Goal: Information Seeking & Learning: Check status

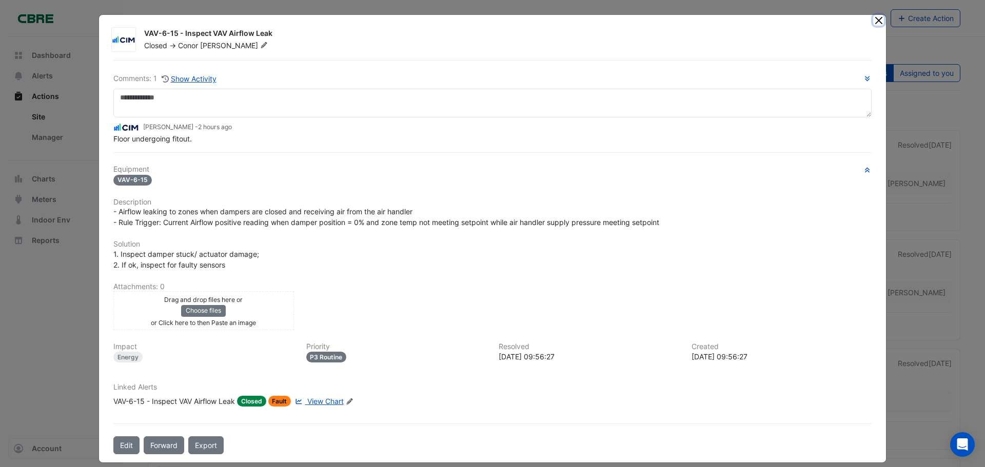
click at [873, 20] on button "Close" at bounding box center [878, 20] width 11 height 11
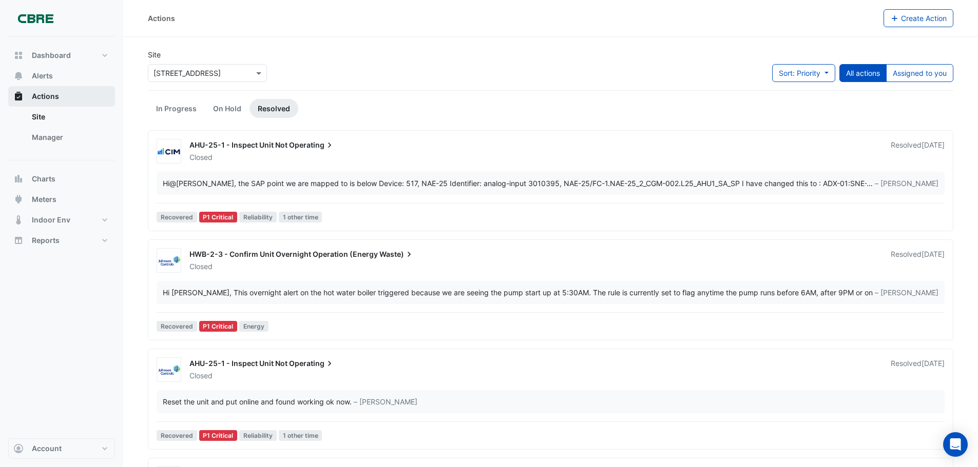
click at [47, 101] on span "Actions" at bounding box center [45, 96] width 27 height 10
click at [55, 249] on button "Reports" at bounding box center [61, 240] width 107 height 21
select select "***"
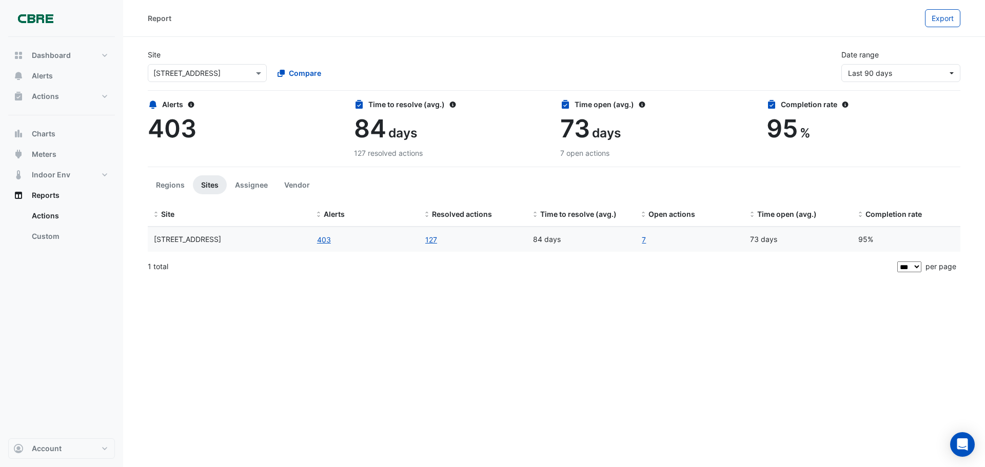
drag, startPoint x: 643, startPoint y: 238, endPoint x: 631, endPoint y: 271, distance: 35.3
click at [643, 238] on link "7" at bounding box center [643, 240] width 5 height 12
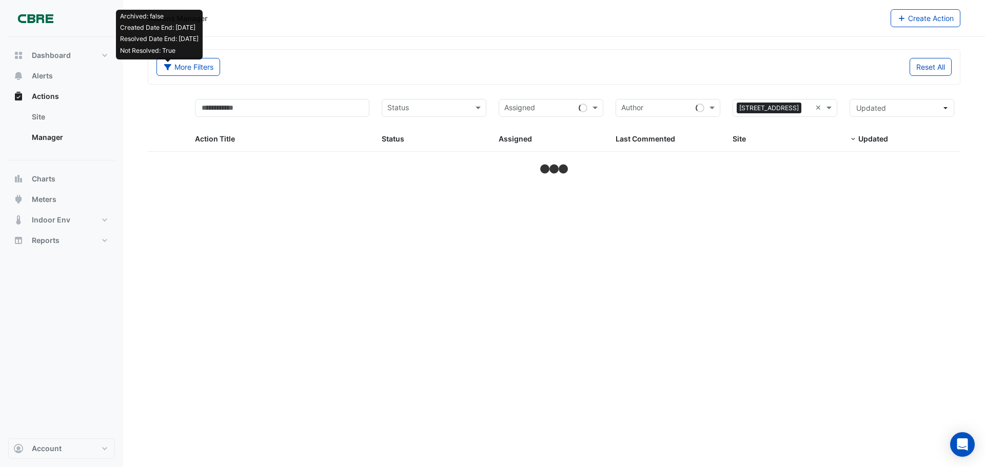
select select "***"
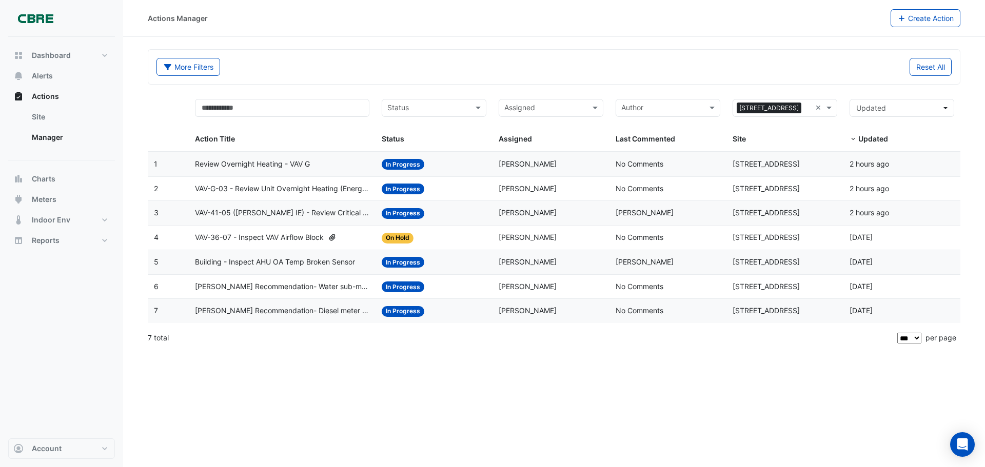
click at [226, 215] on span "VAV-41-05 ([PERSON_NAME] IE) - Review Critical Sensor Outside Range" at bounding box center [282, 213] width 175 height 12
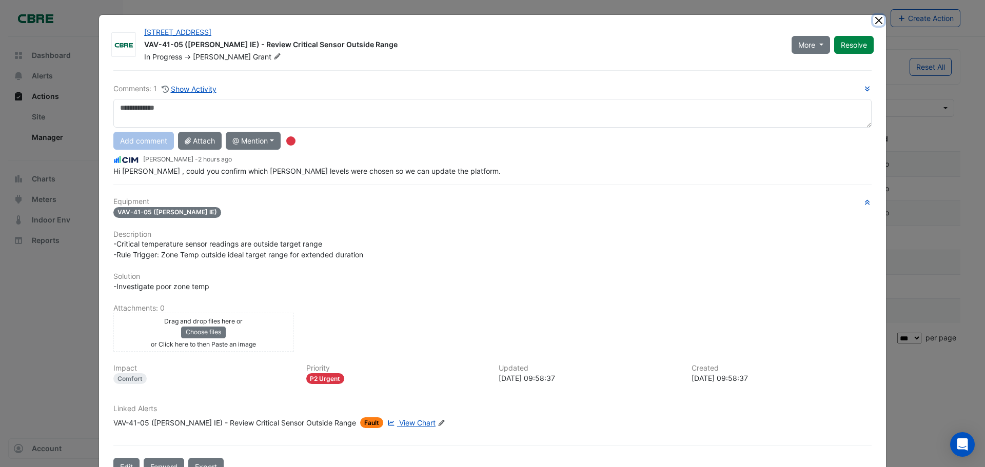
click at [873, 22] on button "Close" at bounding box center [878, 20] width 11 height 11
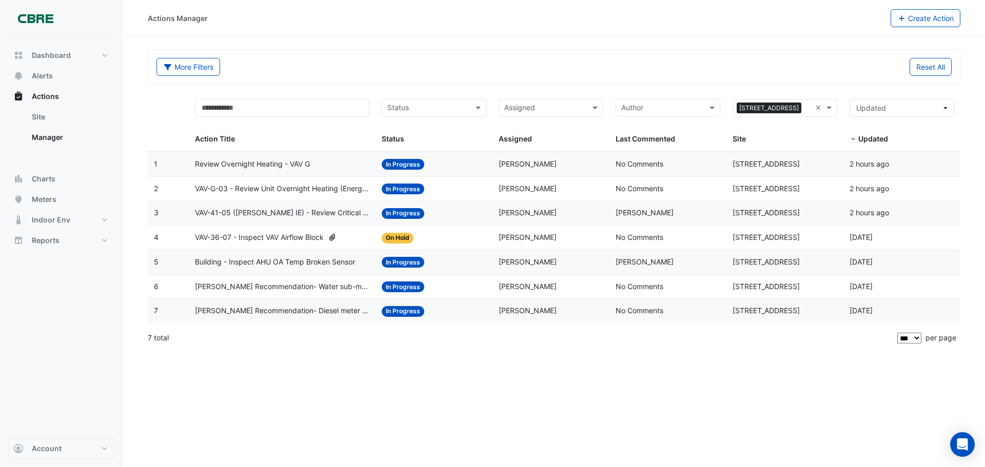
click at [313, 284] on span "[PERSON_NAME] Recommendation- Water sub-meter validation" at bounding box center [282, 287] width 175 height 12
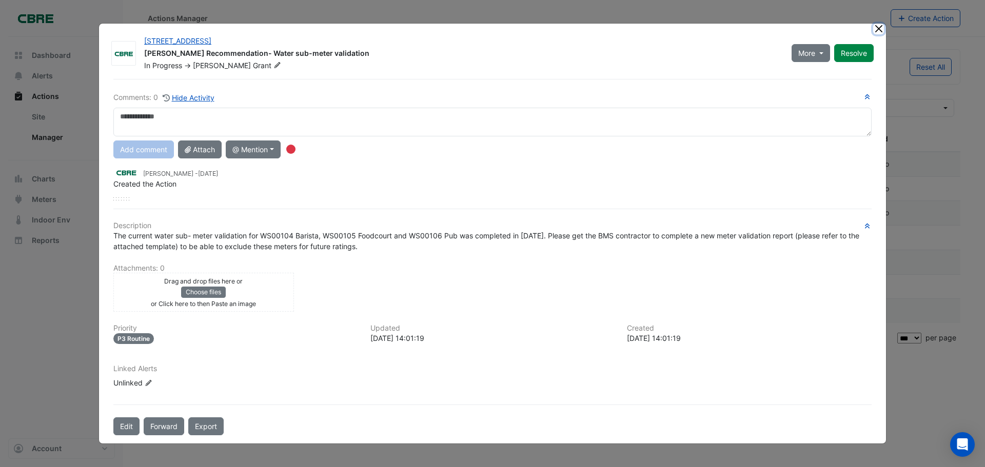
click at [876, 32] on button "Close" at bounding box center [878, 29] width 11 height 11
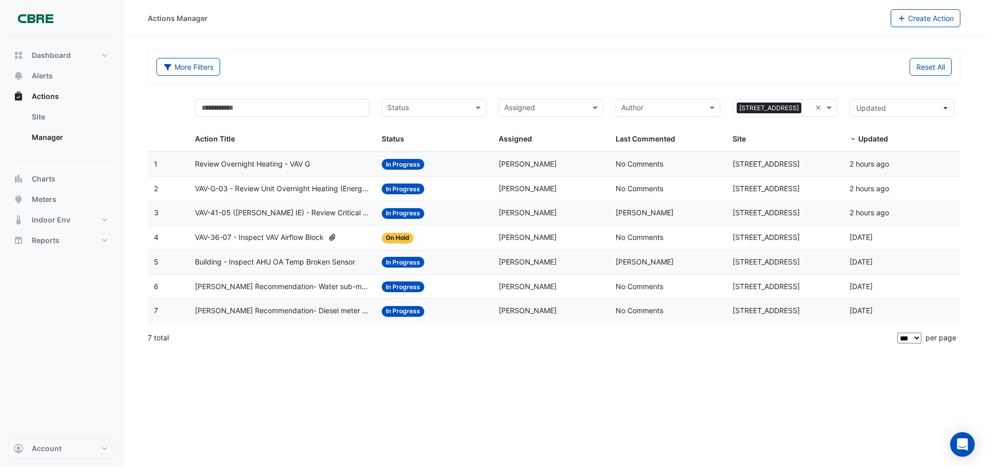
click at [410, 315] on span "In Progress" at bounding box center [403, 311] width 43 height 11
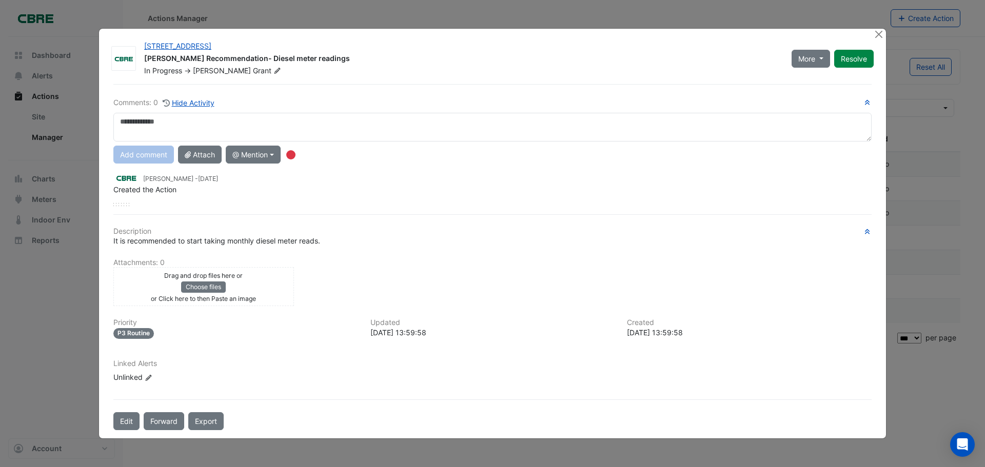
click at [389, 278] on div "Drag and drop files here or Choose files or Click here to then Paste an image u…" at bounding box center [492, 286] width 771 height 39
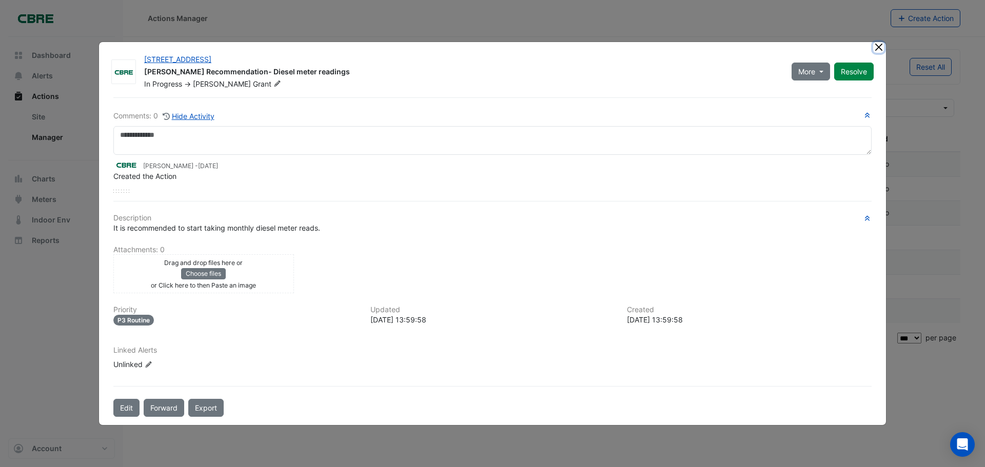
click at [881, 44] on button "Close" at bounding box center [878, 47] width 11 height 11
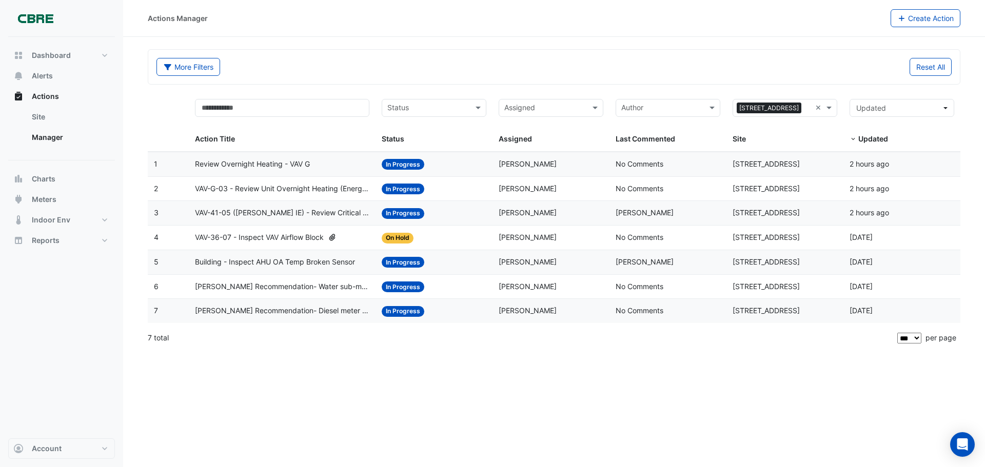
click at [338, 214] on span "VAV-41-05 ([PERSON_NAME] IE) - Review Critical Sensor Outside Range" at bounding box center [282, 213] width 175 height 12
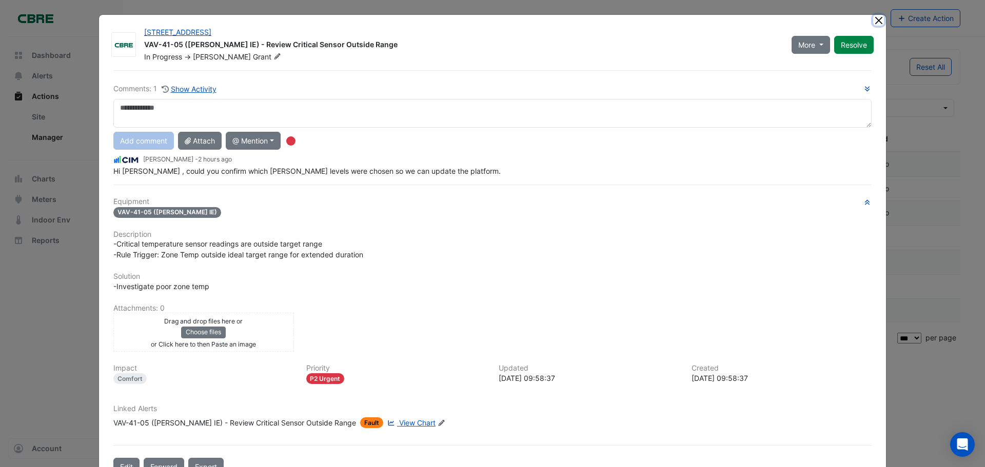
click at [874, 23] on button "Close" at bounding box center [878, 20] width 11 height 11
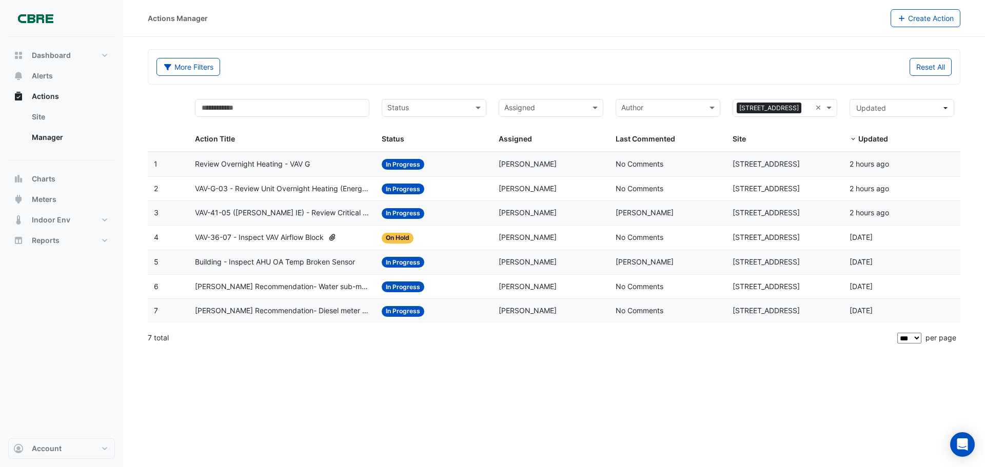
click at [325, 184] on span "VAV-G-03 - Review Unit Overnight Heating (Energy Waste)" at bounding box center [282, 189] width 175 height 12
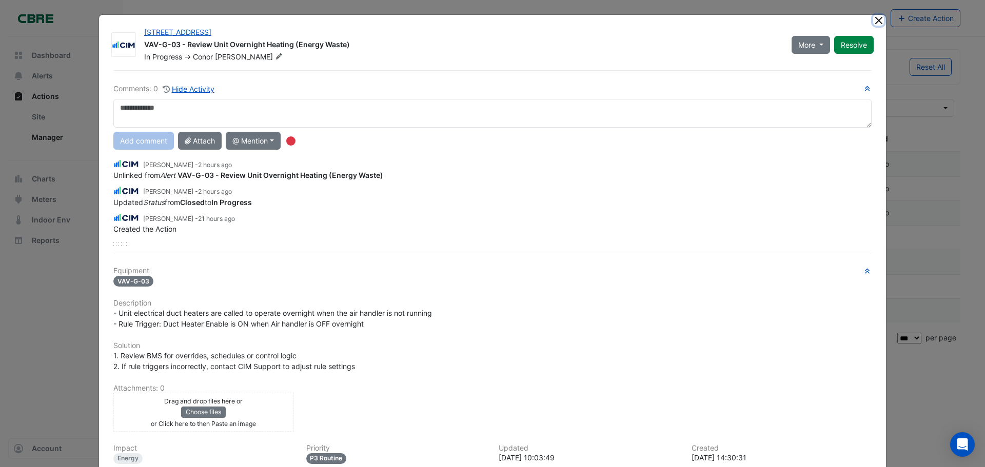
click at [876, 19] on button "Close" at bounding box center [878, 20] width 11 height 11
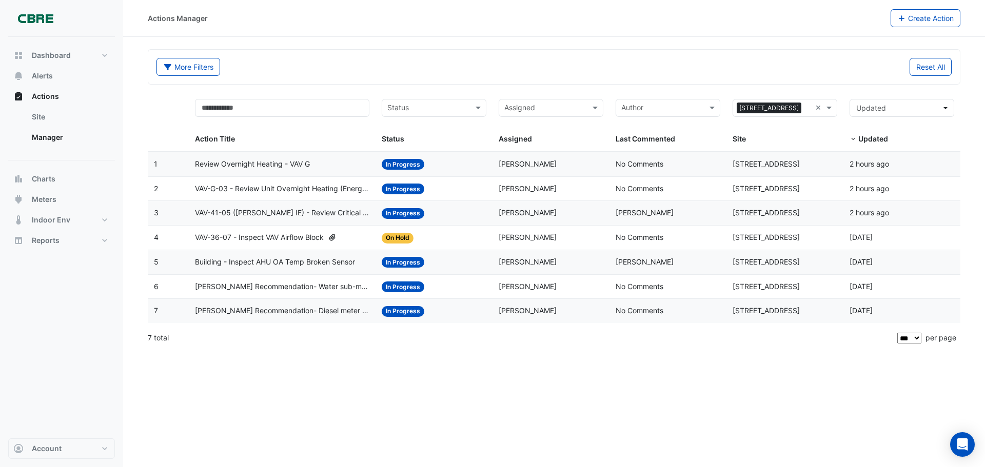
click at [264, 172] on datatable-body-cell "Action Title: Review Overnight Heating - VAV G" at bounding box center [282, 164] width 187 height 24
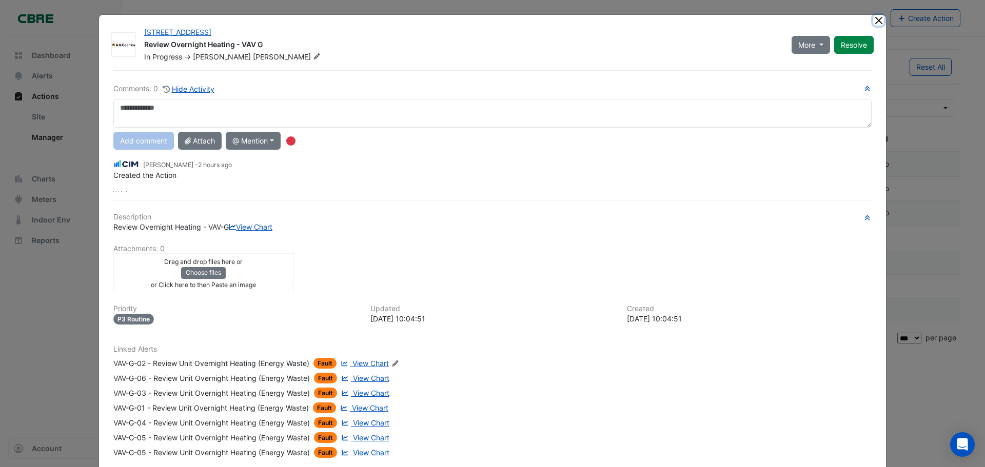
click at [879, 21] on button "Close" at bounding box center [878, 20] width 11 height 11
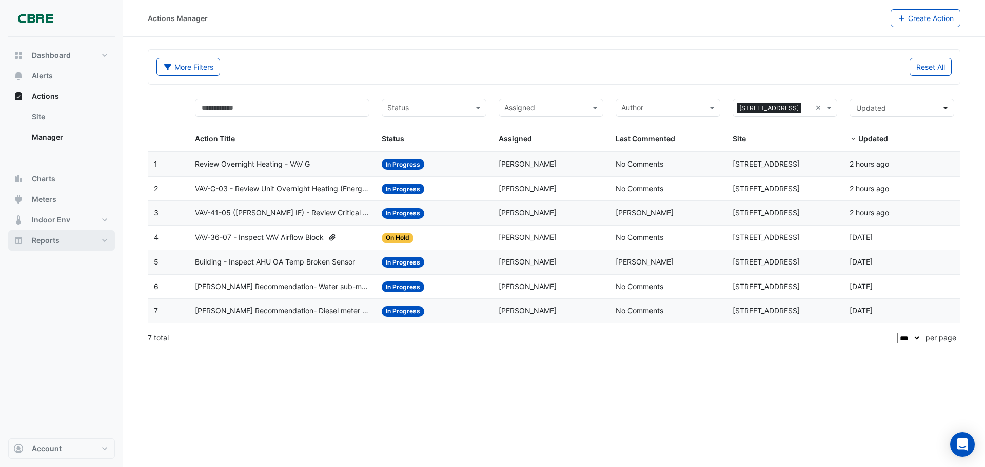
click at [35, 246] on button "Reports" at bounding box center [61, 240] width 107 height 21
select select "***"
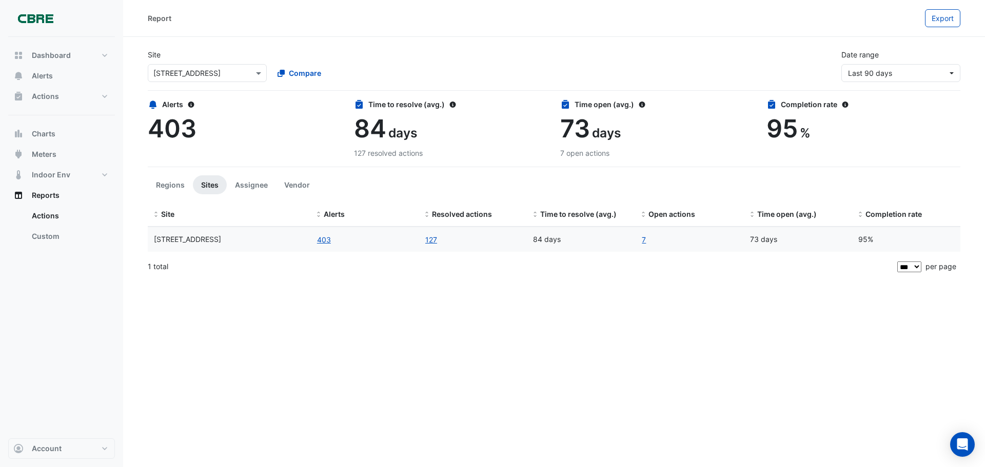
click at [489, 352] on div "Report Export Site Select a Site × [STREET_ADDRESS] Compare Date range Last 90 …" at bounding box center [554, 233] width 862 height 467
click at [654, 364] on div "Report Export Site Select a Site × [STREET_ADDRESS] Compare Date range Last 90 …" at bounding box center [554, 233] width 862 height 467
click at [540, 293] on div "Report Export Site Select a Site × [STREET_ADDRESS] Compare Date range Last 90 …" at bounding box center [554, 233] width 862 height 467
click at [330, 240] on button "403" at bounding box center [324, 240] width 15 height 12
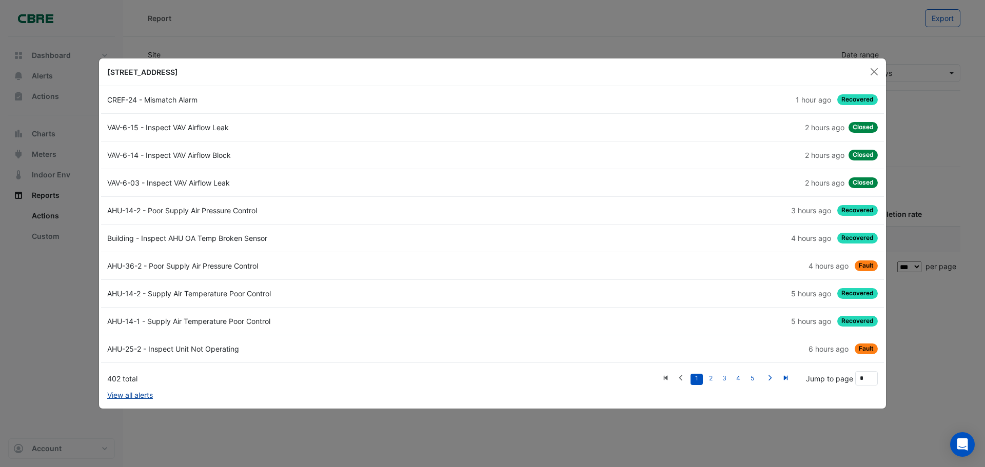
click at [125, 393] on link "View all alerts" at bounding box center [130, 395] width 46 height 11
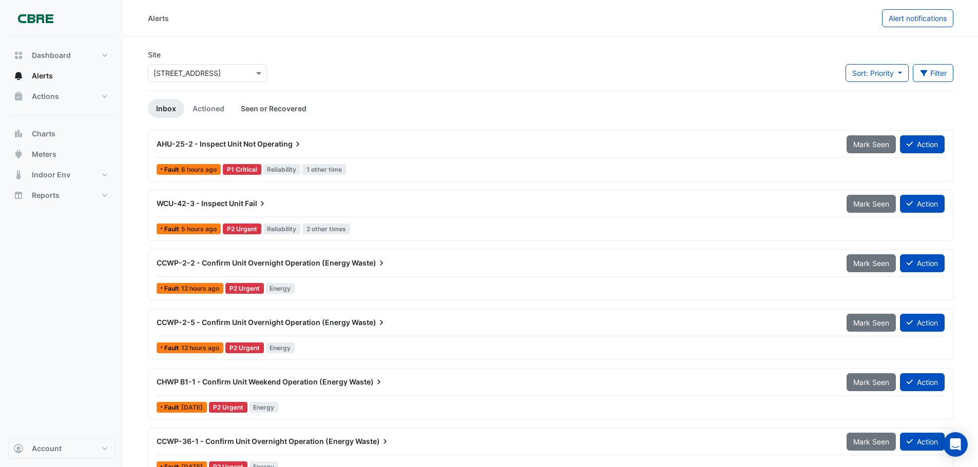
click at [249, 109] on link "Seen or Recovered" at bounding box center [273, 108] width 82 height 19
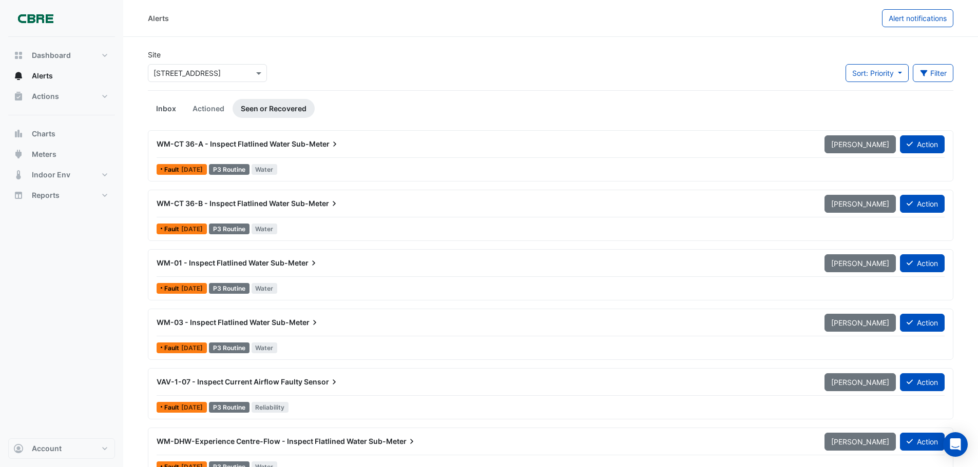
click at [166, 105] on link "Inbox" at bounding box center [166, 108] width 36 height 19
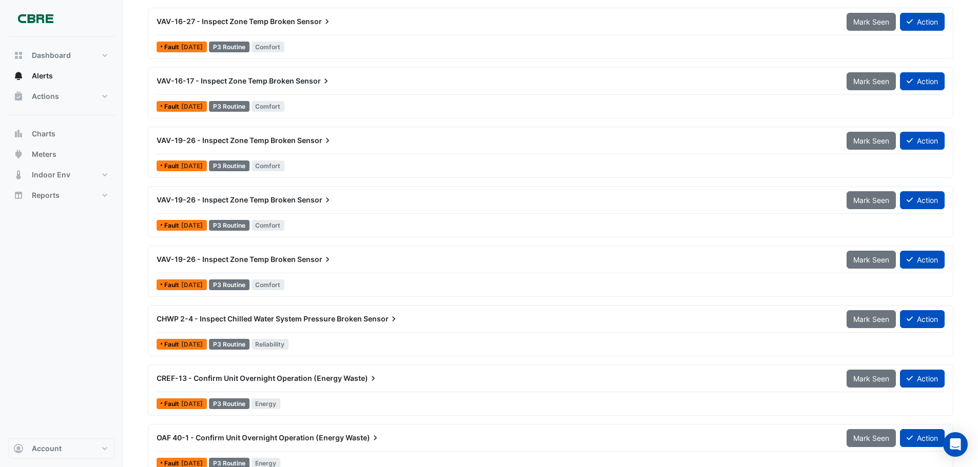
scroll to position [3805, 0]
